Goal: Task Accomplishment & Management: Complete application form

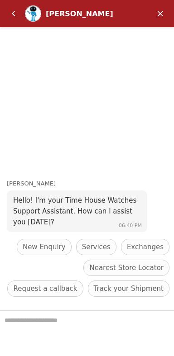
scroll to position [620, 0]
click at [159, 10] on em "Minimize" at bounding box center [160, 14] width 18 height 18
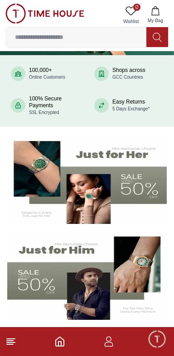
scroll to position [0, 0]
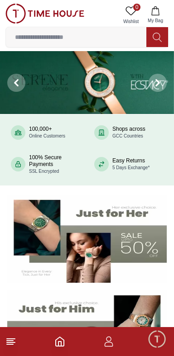
click at [107, 344] on icon "button" at bounding box center [108, 341] width 11 height 11
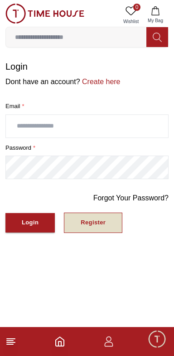
click at [98, 224] on div "Register" at bounding box center [92, 222] width 25 height 10
click at [102, 223] on div "Register" at bounding box center [92, 222] width 25 height 10
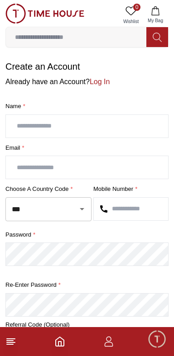
click at [112, 343] on icon "button" at bounding box center [108, 341] width 11 height 11
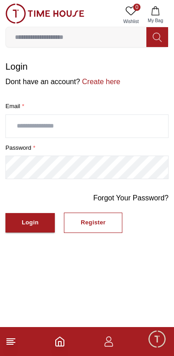
click at [96, 123] on input "text" at bounding box center [87, 126] width 162 height 23
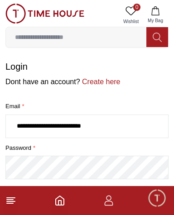
type input "**********"
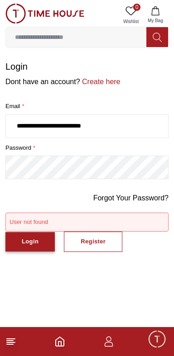
click at [38, 242] on button "Login" at bounding box center [29, 241] width 49 height 19
click at [34, 249] on button "Login" at bounding box center [29, 241] width 49 height 19
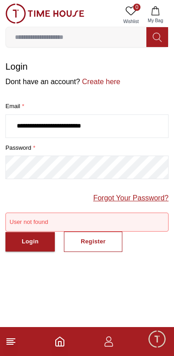
click at [137, 196] on link "Forgot Your Password?" at bounding box center [130, 198] width 75 height 11
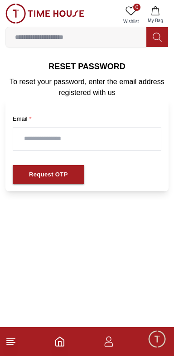
click at [124, 140] on input "text" at bounding box center [86, 138] width 147 height 23
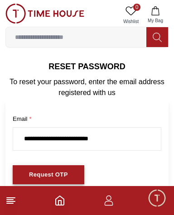
type input "**********"
click at [76, 176] on button "Request OTP" at bounding box center [48, 174] width 71 height 19
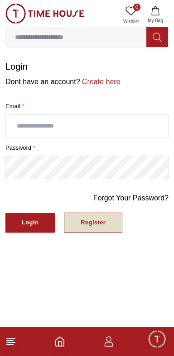
click at [106, 223] on button "Register" at bounding box center [93, 222] width 58 height 20
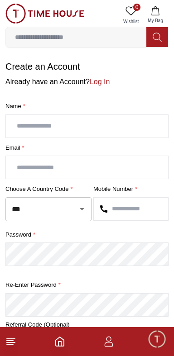
click at [127, 128] on input "text" at bounding box center [87, 126] width 162 height 23
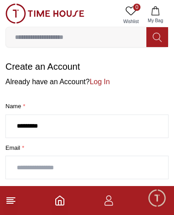
type input "********"
click at [118, 165] on input "text" at bounding box center [87, 167] width 162 height 23
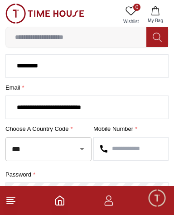
scroll to position [64, 0]
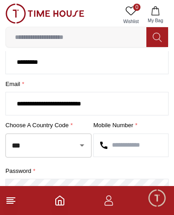
click at [80, 143] on icon "Open" at bounding box center [81, 145] width 11 height 11
type input "**********"
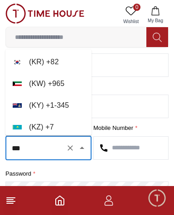
scroll to position [2612, 0]
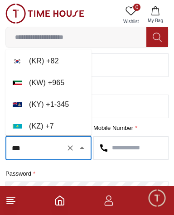
click at [53, 81] on li "( KW ) + 965" at bounding box center [48, 83] width 86 height 22
type input "***"
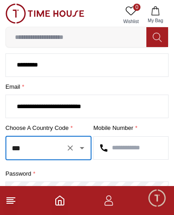
click at [134, 146] on input "text" at bounding box center [131, 148] width 74 height 23
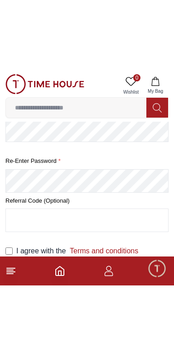
scroll to position [53, 0]
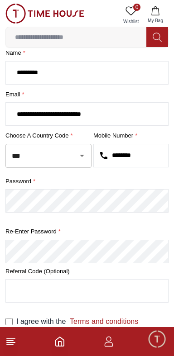
click at [96, 290] on input "text" at bounding box center [87, 290] width 162 height 23
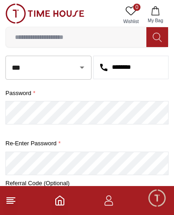
scroll to position [194, 0]
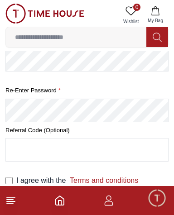
click at [5, 197] on button "Create Account" at bounding box center [44, 206] width 78 height 19
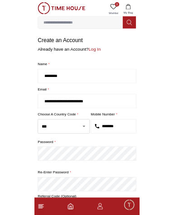
scroll to position [72, 0]
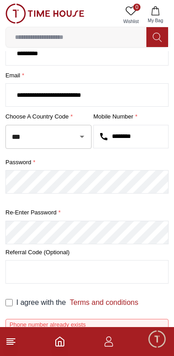
click at [149, 135] on input "********" at bounding box center [131, 136] width 74 height 23
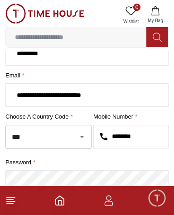
click at [156, 139] on input "********" at bounding box center [131, 136] width 74 height 23
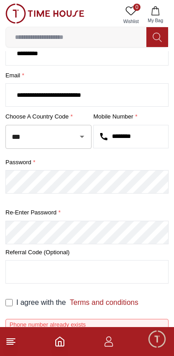
click at [153, 132] on input "********" at bounding box center [131, 136] width 74 height 23
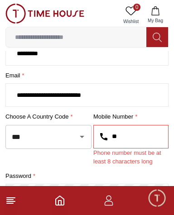
type input "*"
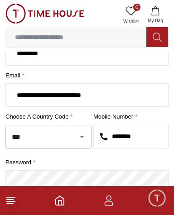
scroll to position [196, 0]
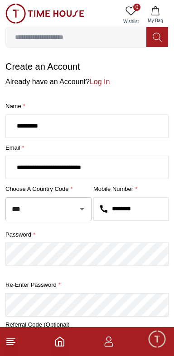
scroll to position [72, 0]
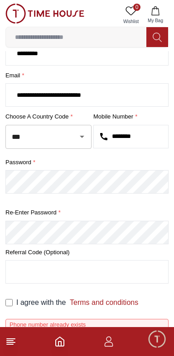
click at [123, 323] on div "Phone number already exists" at bounding box center [86, 324] width 155 height 7
click at [150, 136] on input "********" at bounding box center [131, 136] width 74 height 23
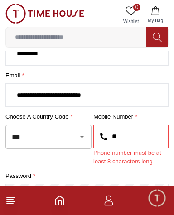
type input "*"
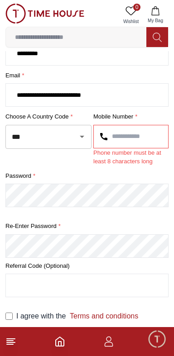
scroll to position [85, 0]
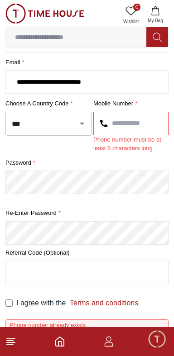
click at [110, 326] on div "Phone number already exists" at bounding box center [86, 324] width 155 height 7
click at [114, 268] on input "text" at bounding box center [87, 272] width 162 height 23
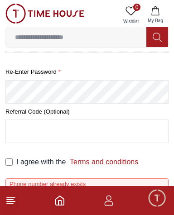
click at [5, 197] on button "Create Account" at bounding box center [44, 206] width 78 height 19
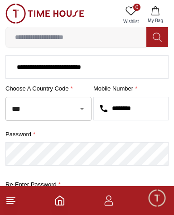
type input "********"
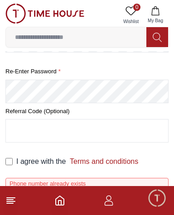
click at [5, 197] on button "Create Account" at bounding box center [44, 206] width 78 height 19
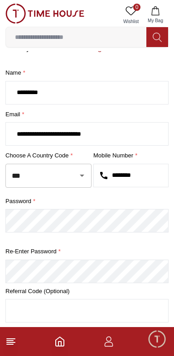
scroll to position [72, 0]
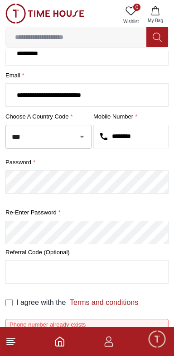
click at [94, 269] on input "text" at bounding box center [87, 271] width 162 height 23
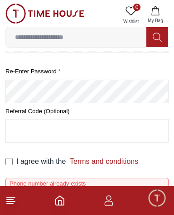
click at [5, 197] on button "Create Account" at bounding box center [44, 206] width 78 height 19
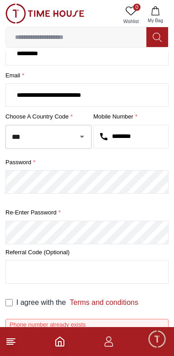
click at [85, 273] on input "text" at bounding box center [87, 271] width 162 height 23
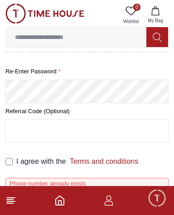
click at [5, 197] on button "Create Account" at bounding box center [44, 206] width 78 height 19
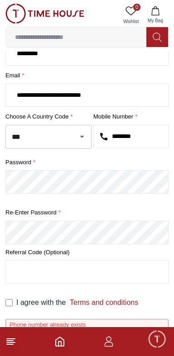
scroll to position [0, 0]
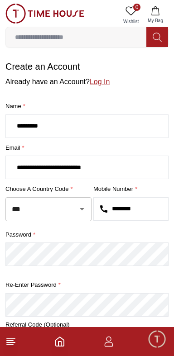
click at [91, 85] on link "Log In" at bounding box center [100, 82] width 20 height 8
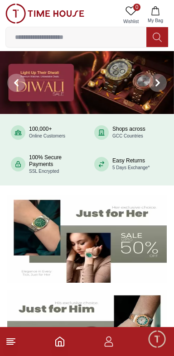
click at [157, 346] on span "Minimize live chat window" at bounding box center [156, 339] width 26 height 26
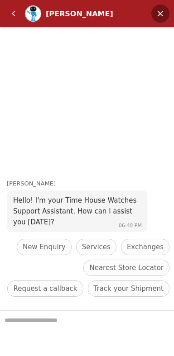
click at [164, 18] on em "Minimize" at bounding box center [160, 14] width 18 height 18
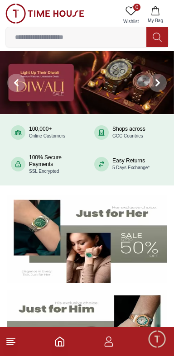
click at [114, 352] on footer at bounding box center [87, 341] width 174 height 29
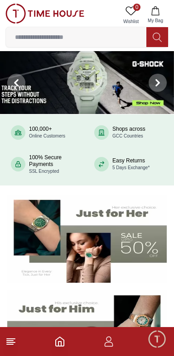
click at [114, 353] on footer at bounding box center [87, 341] width 174 height 29
click at [108, 345] on icon "button" at bounding box center [108, 341] width 11 height 11
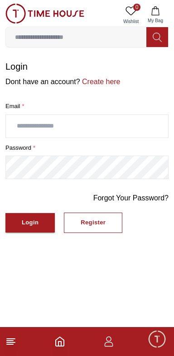
click at [111, 341] on icon "button" at bounding box center [108, 341] width 11 height 11
click at [30, 224] on div "Login" at bounding box center [30, 222] width 17 height 10
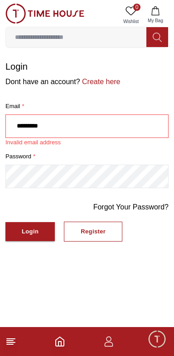
click at [105, 125] on input "********" at bounding box center [87, 126] width 162 height 23
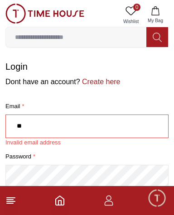
type input "*"
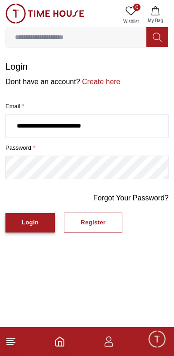
type input "**********"
click at [32, 223] on div "Login" at bounding box center [30, 222] width 17 height 10
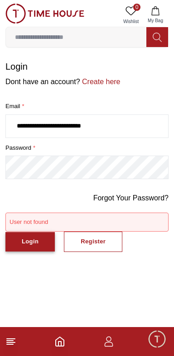
click at [37, 246] on button "Login" at bounding box center [29, 241] width 49 height 19
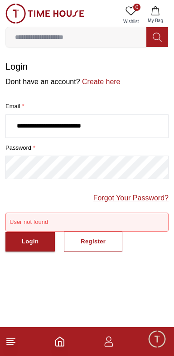
click at [135, 199] on link "Forgot Your Password?" at bounding box center [130, 198] width 75 height 11
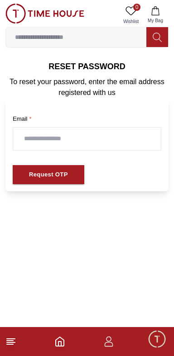
click at [128, 140] on input "text" at bounding box center [86, 138] width 147 height 23
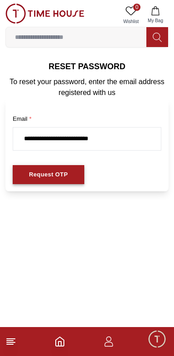
click at [71, 172] on button "Request OTP" at bounding box center [48, 174] width 71 height 19
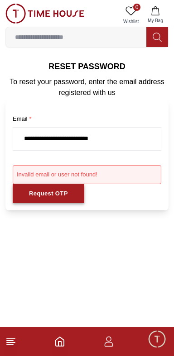
click at [71, 199] on button "Request OTP" at bounding box center [48, 193] width 71 height 19
click at [75, 195] on button "Request OTP" at bounding box center [48, 193] width 71 height 19
click at [139, 149] on input "**********" at bounding box center [86, 138] width 147 height 23
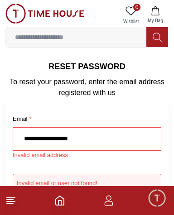
type input "**********"
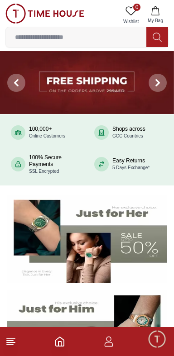
click at [126, 12] on icon at bounding box center [130, 10] width 11 height 11
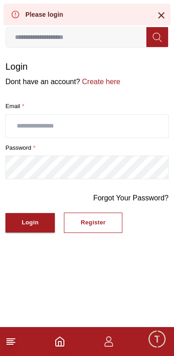
click at [158, 12] on icon at bounding box center [161, 15] width 11 height 11
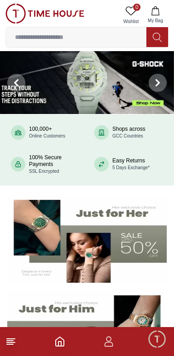
click at [158, 344] on span "Minimize live chat window" at bounding box center [156, 339] width 26 height 26
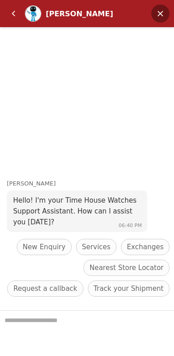
click at [163, 15] on em "Minimize" at bounding box center [160, 14] width 18 height 18
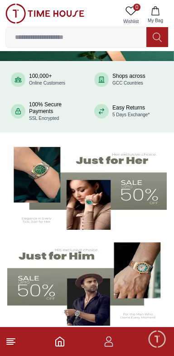
scroll to position [107, 0]
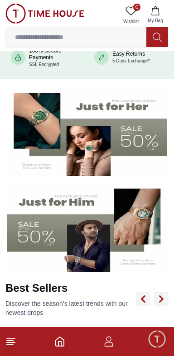
click at [109, 344] on icon "button" at bounding box center [108, 341] width 11 height 11
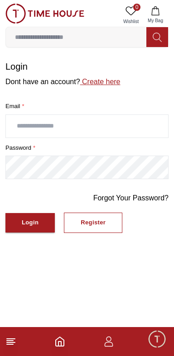
click at [108, 79] on link "Create here" at bounding box center [100, 82] width 40 height 8
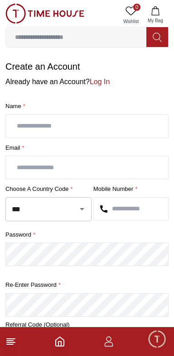
click at [105, 123] on input "text" at bounding box center [87, 126] width 162 height 23
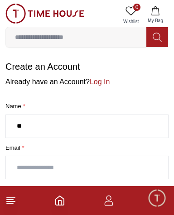
type input "*"
type input "********"
click at [112, 163] on input "text" at bounding box center [87, 167] width 162 height 23
type input "***"
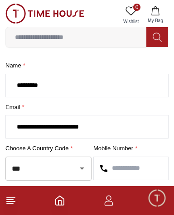
scroll to position [76, 0]
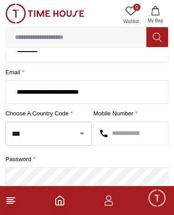
click at [79, 132] on icon "Open" at bounding box center [81, 133] width 11 height 11
type input "**********"
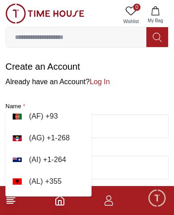
scroll to position [70, 0]
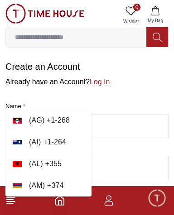
click at [123, 169] on input "**********" at bounding box center [87, 167] width 162 height 23
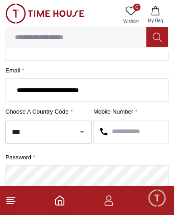
scroll to position [76, 0]
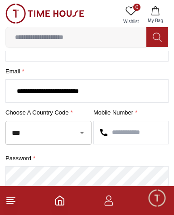
click at [58, 133] on input "***" at bounding box center [35, 133] width 52 height 16
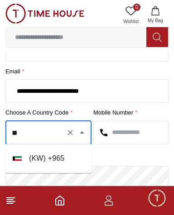
click at [62, 164] on li "( KW ) + 965" at bounding box center [48, 158] width 86 height 22
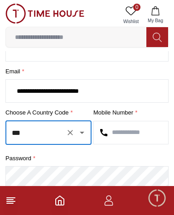
type input "***"
click at [138, 135] on input "text" at bounding box center [131, 132] width 74 height 23
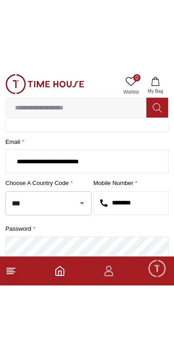
scroll to position [53, 0]
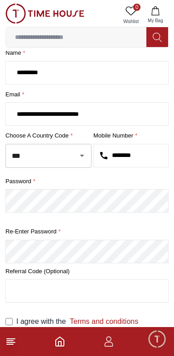
type input "********"
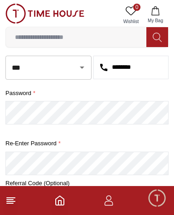
scroll to position [194, 0]
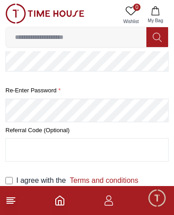
click at [5, 197] on button "Create Account" at bounding box center [44, 206] width 78 height 19
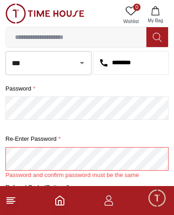
scroll to position [196, 0]
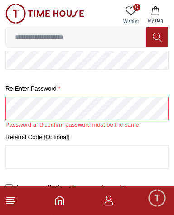
click at [5, 204] on button "Create Account" at bounding box center [44, 213] width 78 height 19
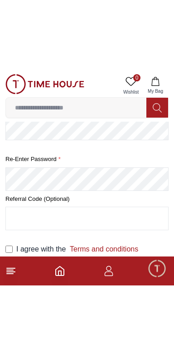
scroll to position [72, 0]
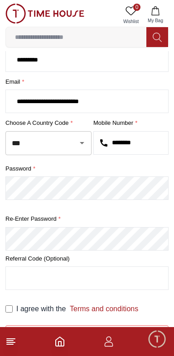
click at [84, 322] on div "I agree with the Terms and conditions Phone number already exists Create Accoun…" at bounding box center [86, 333] width 163 height 60
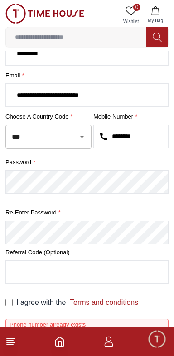
click at [77, 324] on span "Phone number already exists" at bounding box center [47, 324] width 76 height 7
click at [12, 339] on line at bounding box center [11, 339] width 8 height 0
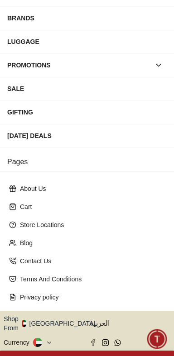
scroll to position [129, 0]
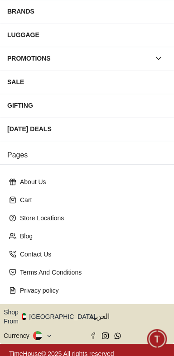
click at [99, 313] on icon "button" at bounding box center [100, 316] width 3 height 7
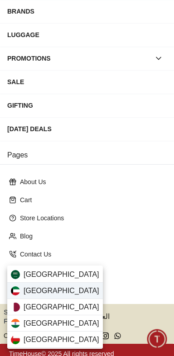
click at [68, 292] on div "[GEOGRAPHIC_DATA]" at bounding box center [54, 291] width 95 height 16
